Goal: Check status

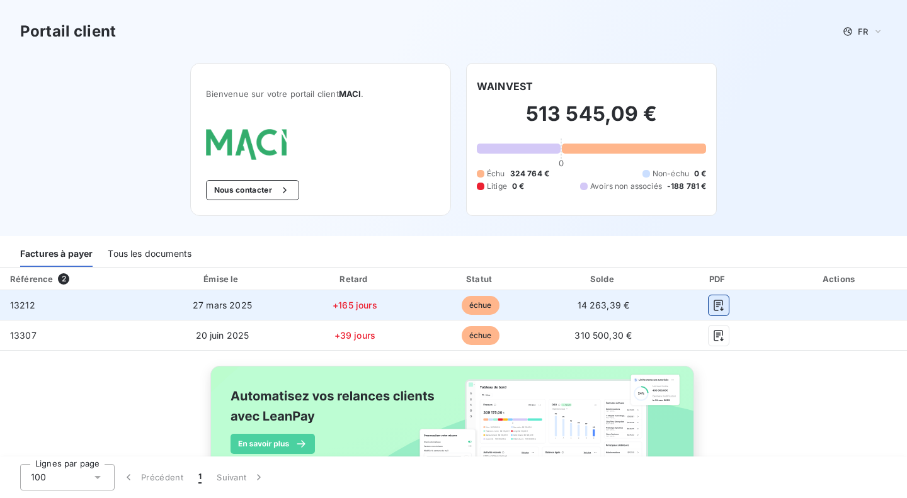
click at [712, 303] on icon "button" at bounding box center [718, 305] width 13 height 13
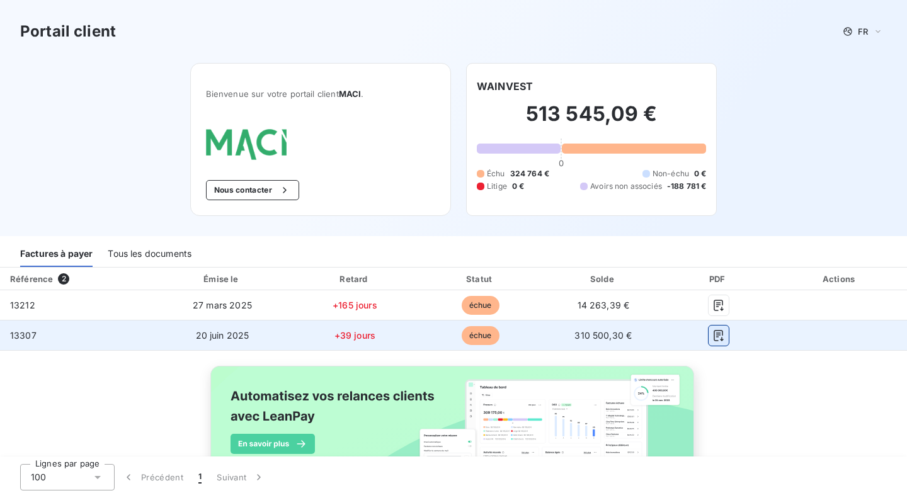
click at [709, 339] on button "button" at bounding box center [719, 336] width 20 height 20
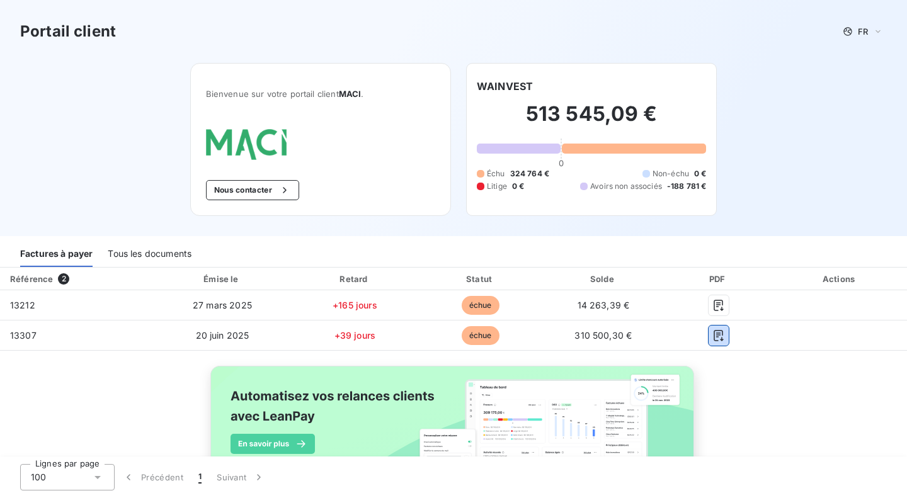
click at [143, 250] on div "Tous les documents" at bounding box center [150, 254] width 84 height 26
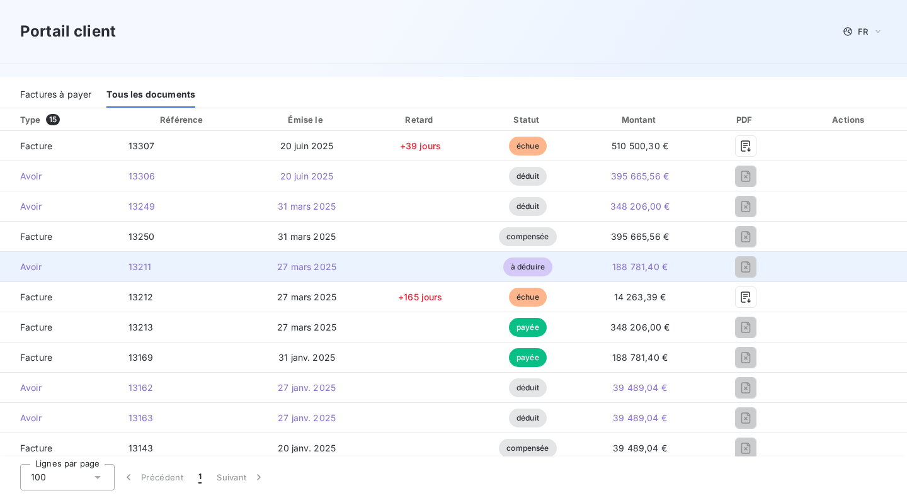
scroll to position [78, 0]
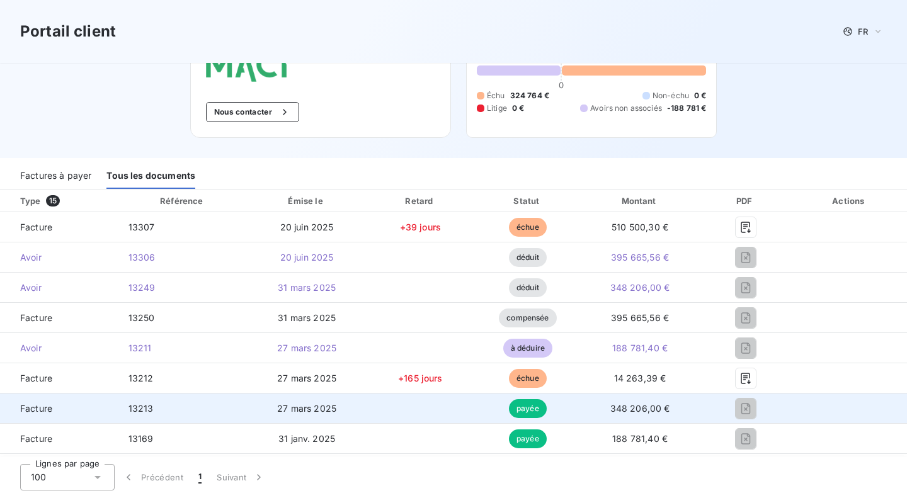
click at [617, 408] on span "348 206,00 €" at bounding box center [640, 408] width 60 height 11
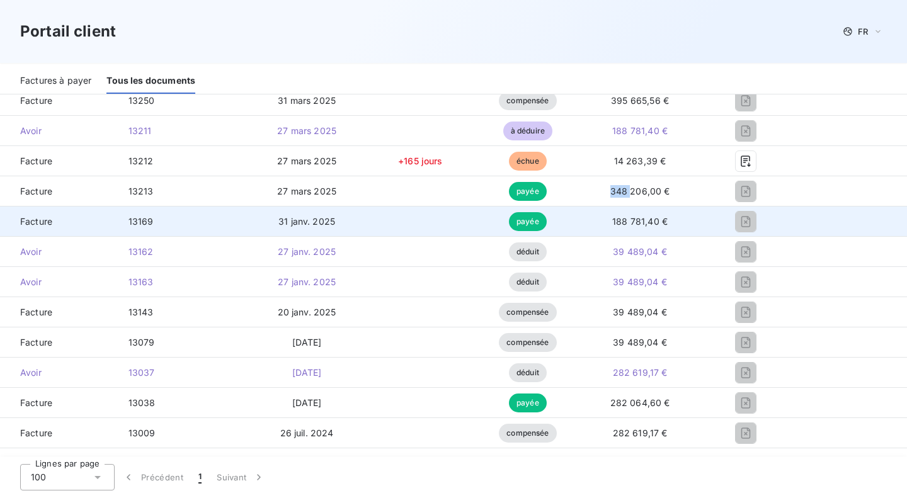
scroll to position [315, 0]
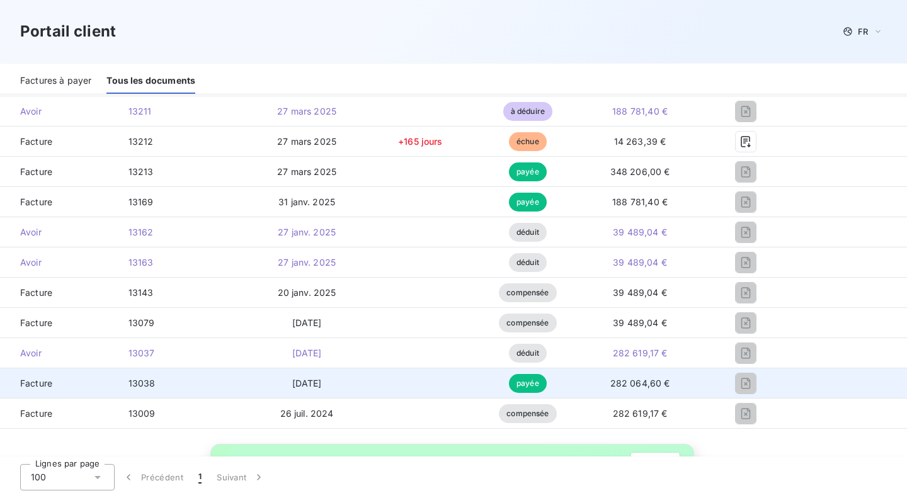
click at [587, 377] on td "282 064,60 €" at bounding box center [640, 384] width 118 height 30
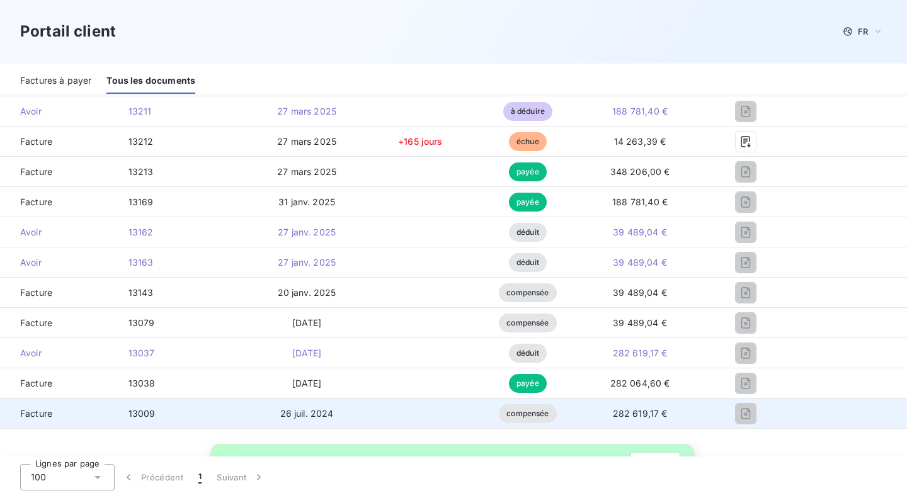
click at [628, 414] on span "282 619,17 €" at bounding box center [640, 413] width 55 height 11
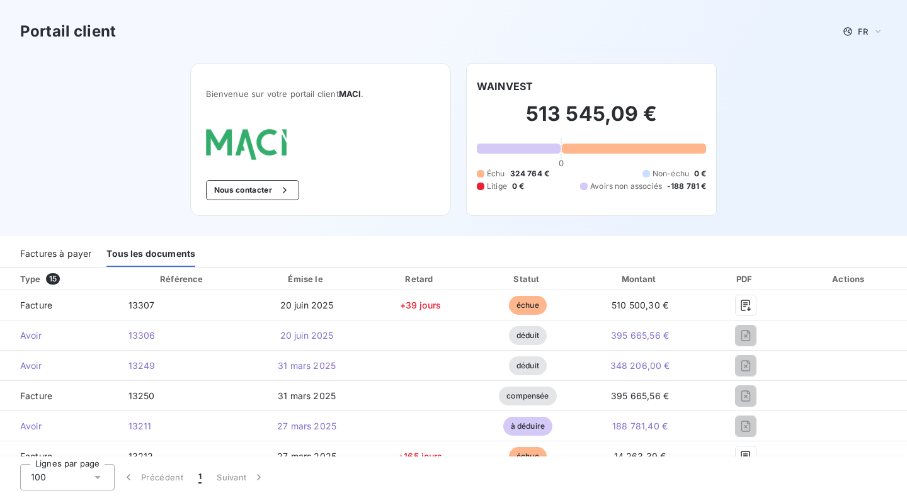
scroll to position [0, 0]
